Goal: Transaction & Acquisition: Obtain resource

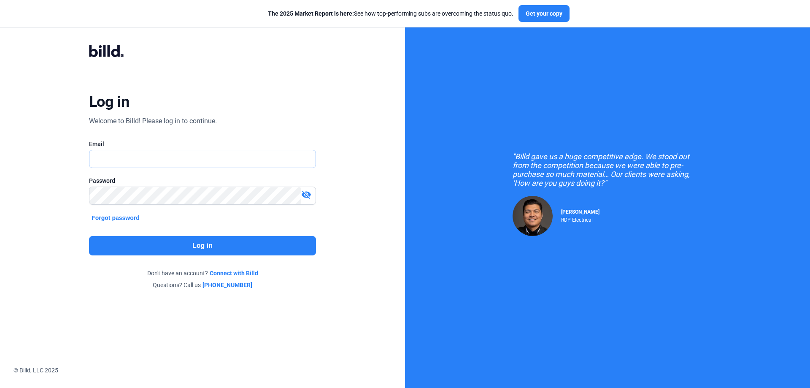
click at [121, 156] on input "text" at bounding box center [197, 158] width 217 height 17
type input "[EMAIL_ADDRESS][DOMAIN_NAME]"
click at [189, 247] on button "Log in" at bounding box center [202, 245] width 227 height 19
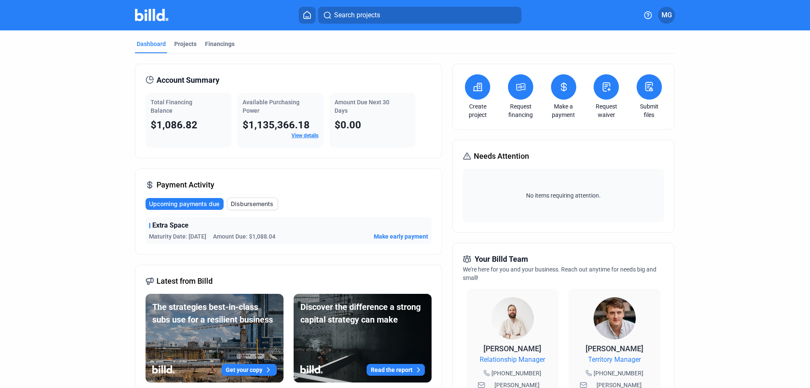
click at [519, 89] on icon at bounding box center [520, 87] width 11 height 10
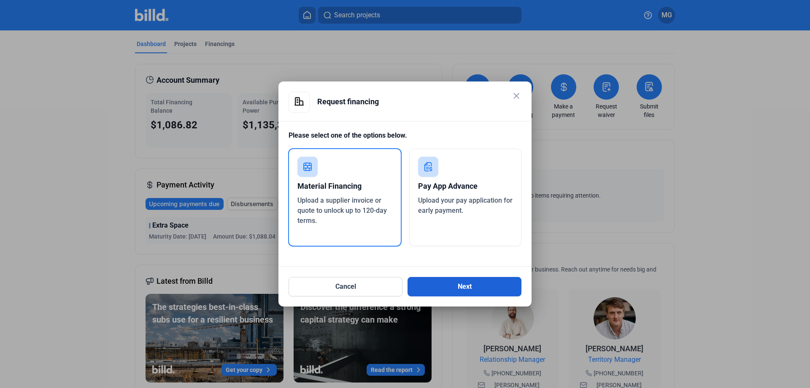
click at [448, 290] on button "Next" at bounding box center [464, 286] width 114 height 19
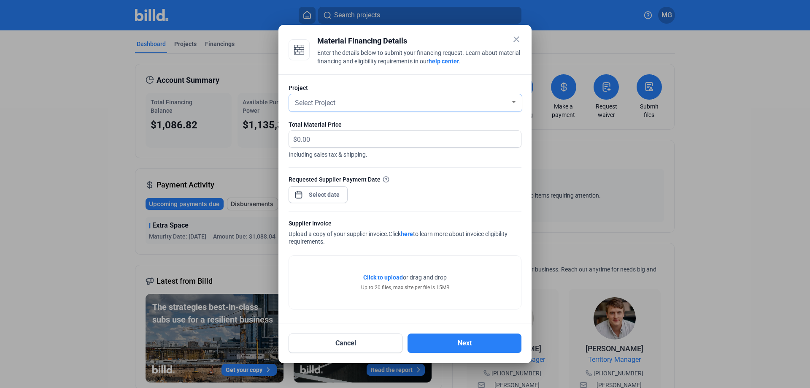
click at [357, 100] on div "Select Project" at bounding box center [401, 102] width 217 height 12
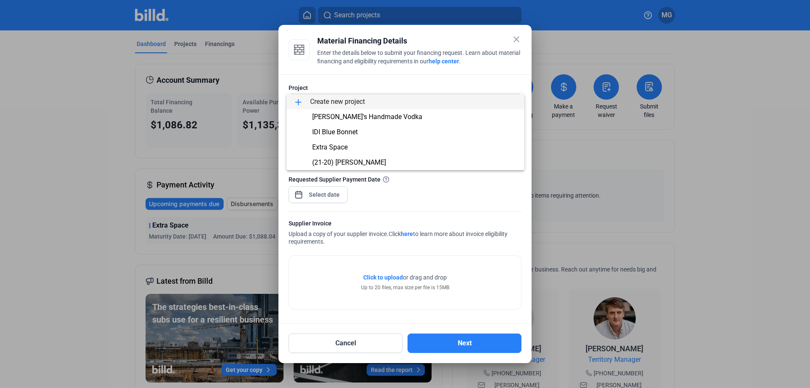
click at [369, 74] on div at bounding box center [405, 194] width 810 height 388
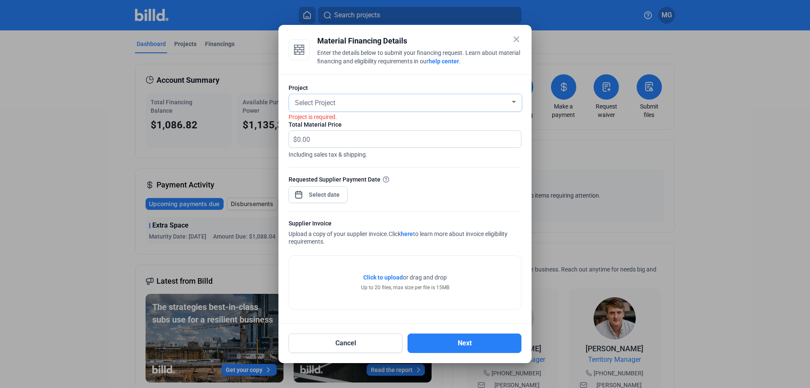
click at [335, 103] on span "Select Project" at bounding box center [315, 103] width 40 height 8
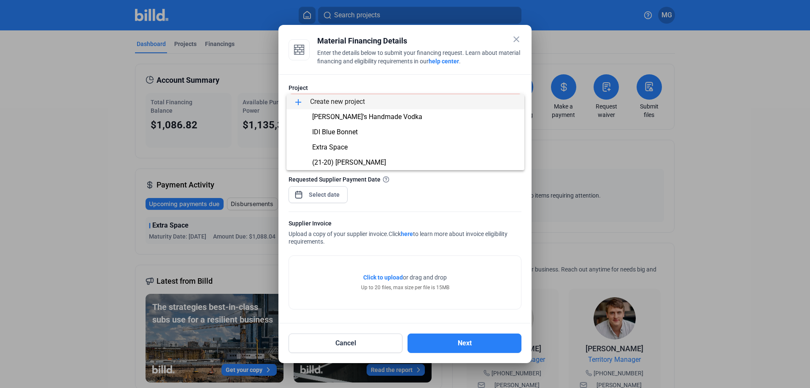
click at [326, 102] on span "add Create new project" at bounding box center [405, 101] width 224 height 15
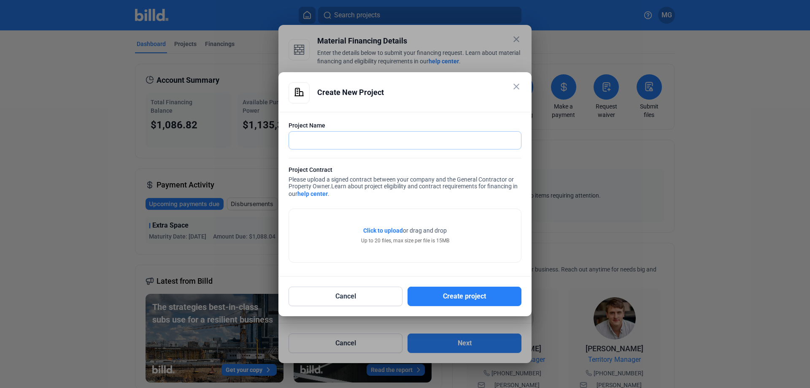
click at [334, 140] on input "text" at bounding box center [400, 140] width 223 height 17
click at [332, 297] on button "Cancel" at bounding box center [346, 295] width 114 height 19
